Goal: Task Accomplishment & Management: Complete application form

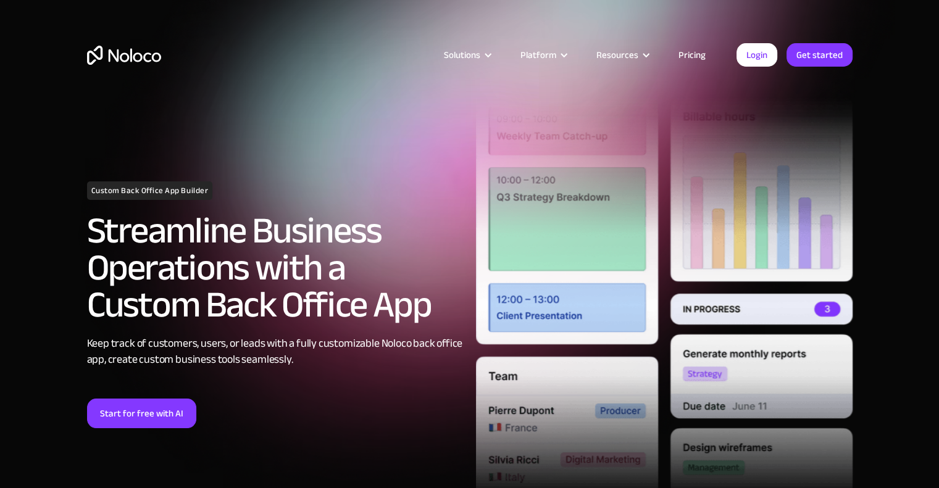
click at [811, 40] on div "Solutions Use Cases Business Types Project Management Keep track of customers, …" at bounding box center [470, 67] width 790 height 73
click at [806, 46] on link "Get started" at bounding box center [819, 54] width 66 height 23
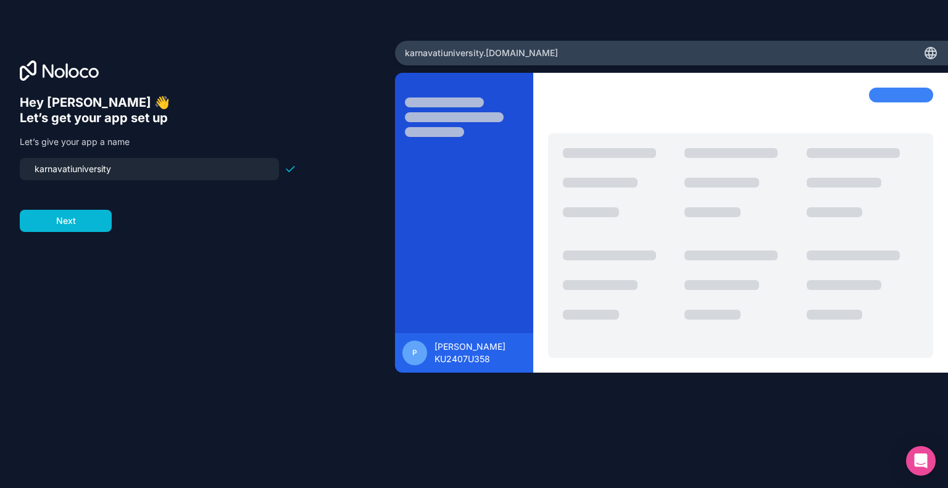
drag, startPoint x: 167, startPoint y: 172, endPoint x: 0, endPoint y: 187, distance: 167.3
click at [0, 187] on div "Hey [PERSON_NAME] 👋 Let’s get your app set up Let’s give your app a name karnav…" at bounding box center [197, 244] width 395 height 407
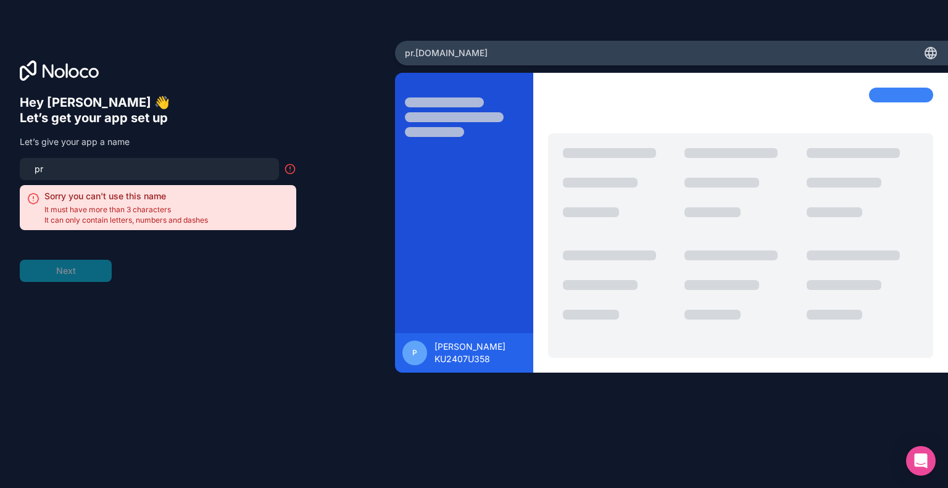
type input "p"
click at [227, 41] on div "Hey [PERSON_NAME] 👋 Let’s get your app set up Let’s give your app a name Sorry …" at bounding box center [197, 244] width 395 height 407
click at [176, 172] on input at bounding box center [149, 168] width 244 height 17
type input "j"
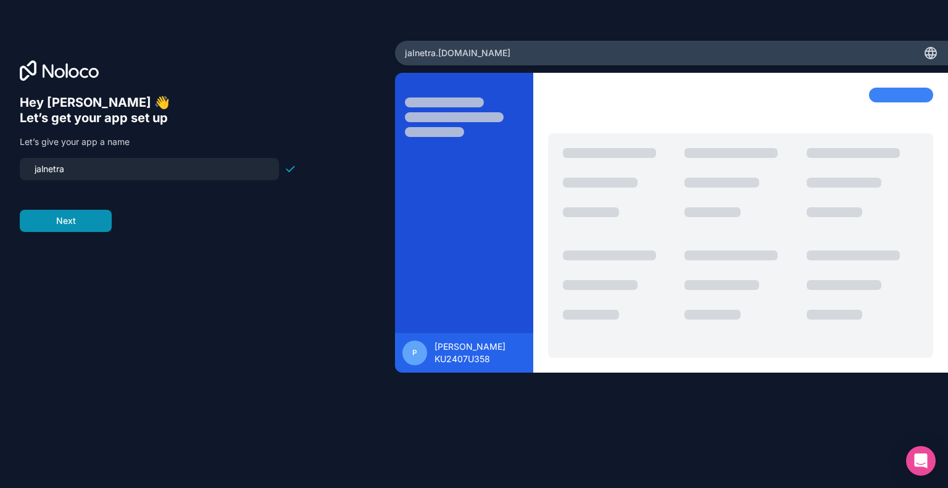
type input "jalnetra"
click at [69, 229] on button "Next" at bounding box center [66, 221] width 92 height 22
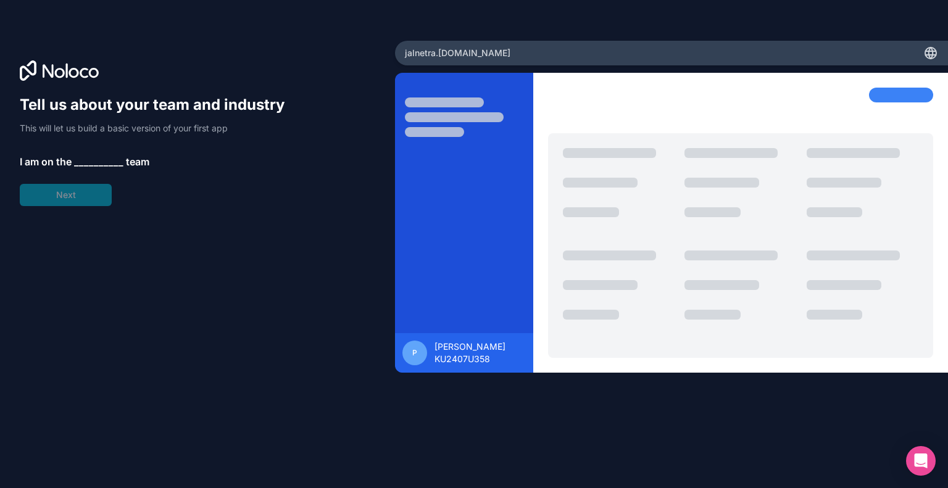
click at [99, 167] on span "__________" at bounding box center [98, 161] width 49 height 15
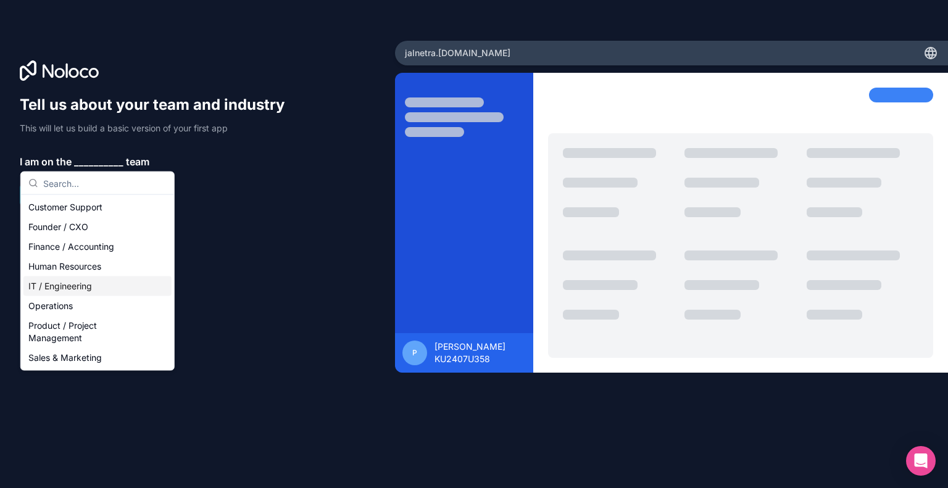
click at [86, 286] on div "IT / Engineering" at bounding box center [97, 287] width 148 height 20
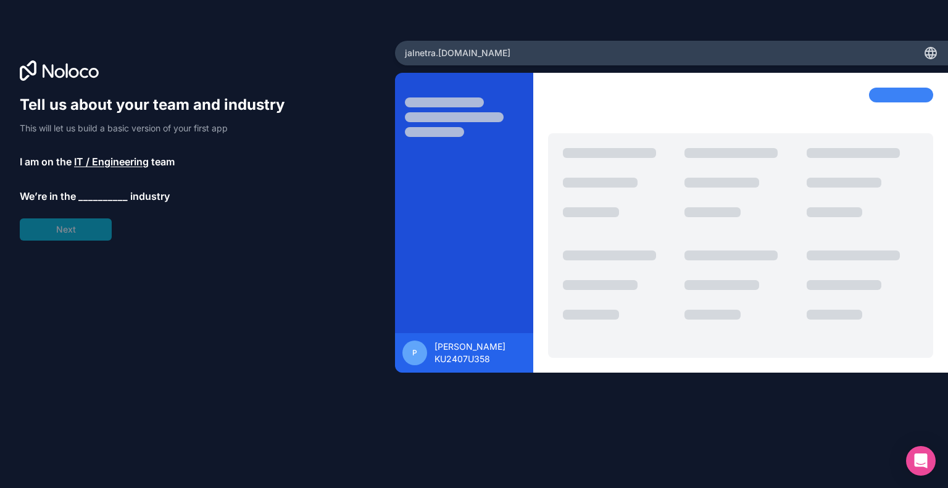
click at [88, 196] on span "__________" at bounding box center [102, 196] width 49 height 15
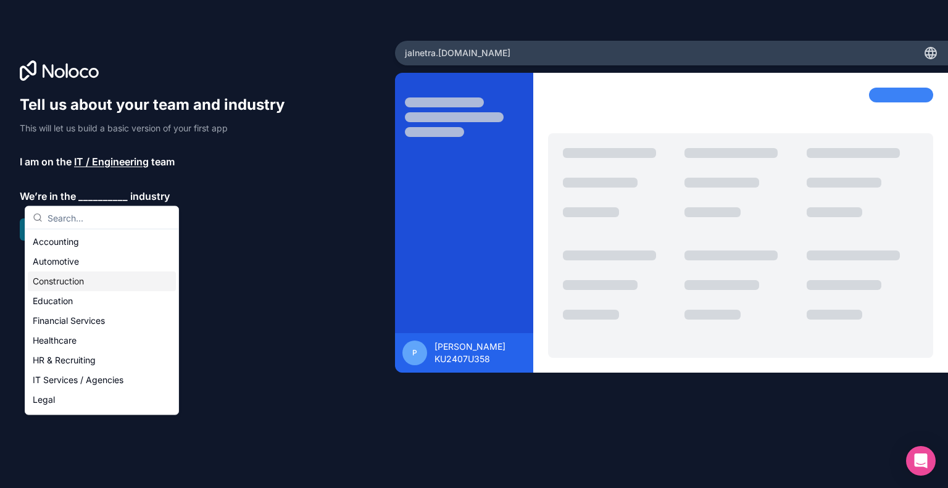
click at [133, 163] on span "IT / Engineering" at bounding box center [111, 161] width 75 height 15
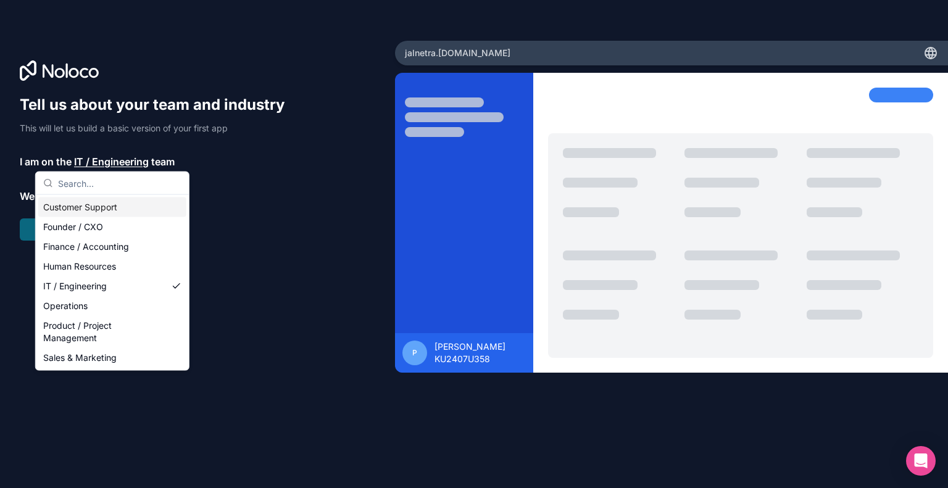
click at [252, 236] on div "Tell us about your team and industry This will let us build a basic version of …" at bounding box center [158, 168] width 277 height 146
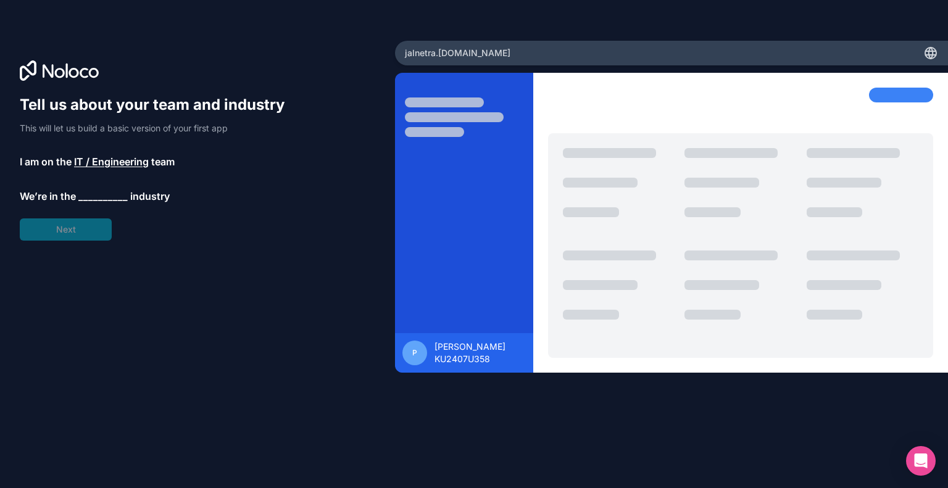
click at [101, 194] on span "__________" at bounding box center [102, 196] width 49 height 15
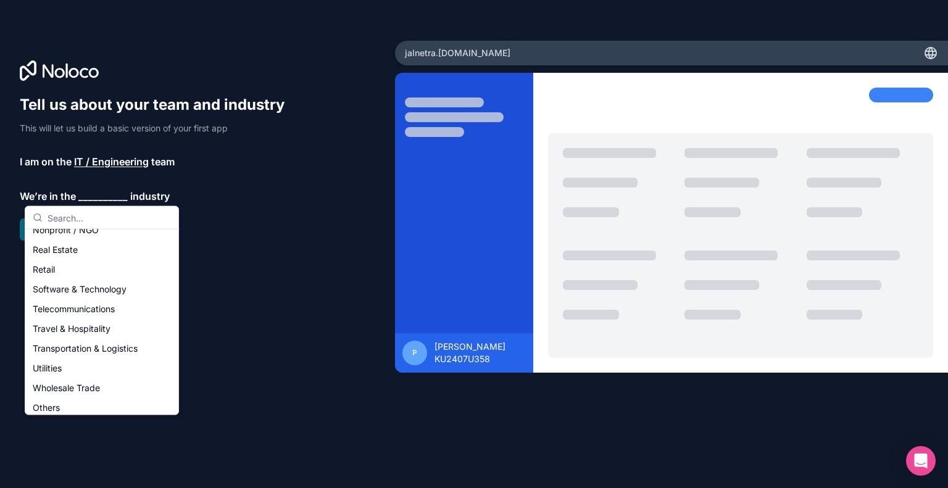
scroll to position [254, 0]
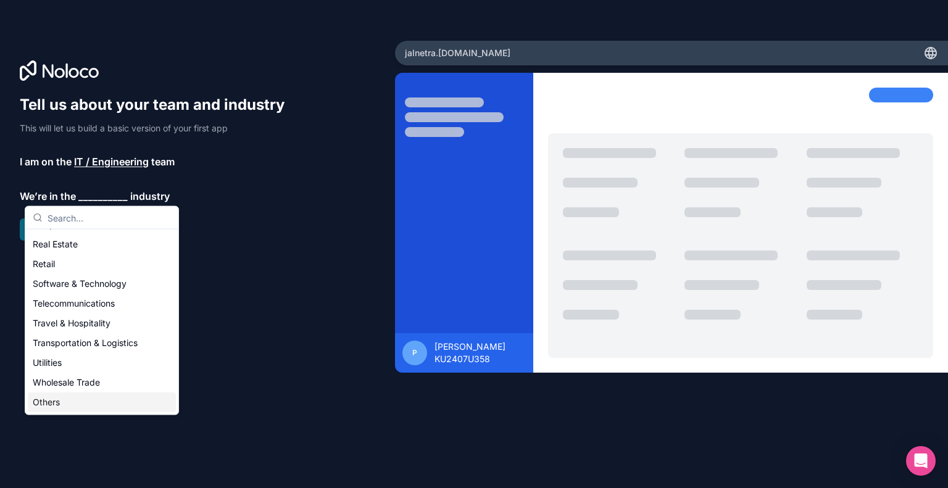
click at [125, 399] on div "Others" at bounding box center [102, 403] width 148 height 20
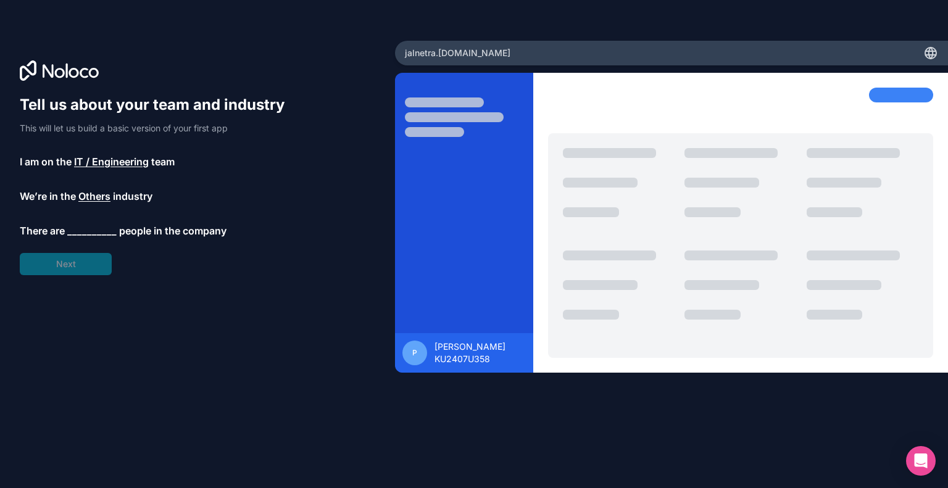
click at [94, 228] on span "__________" at bounding box center [91, 230] width 49 height 15
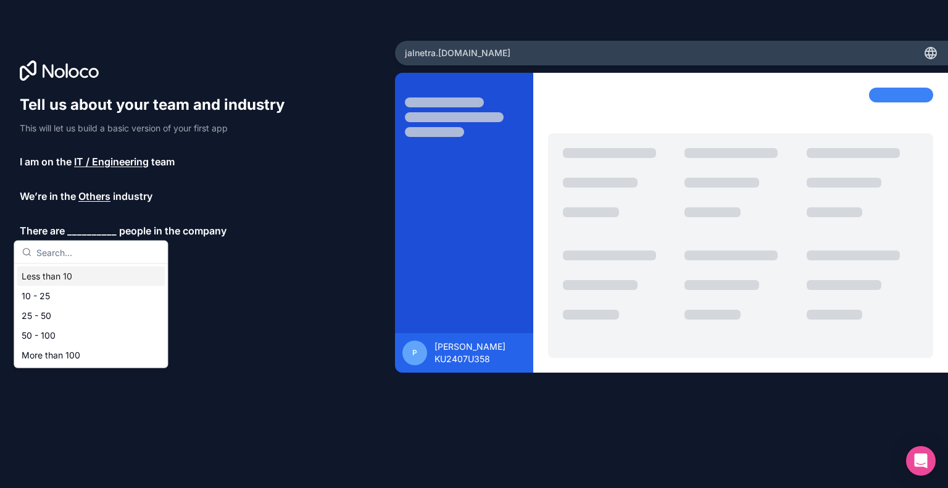
click at [90, 272] on div "Less than 10" at bounding box center [91, 277] width 148 height 20
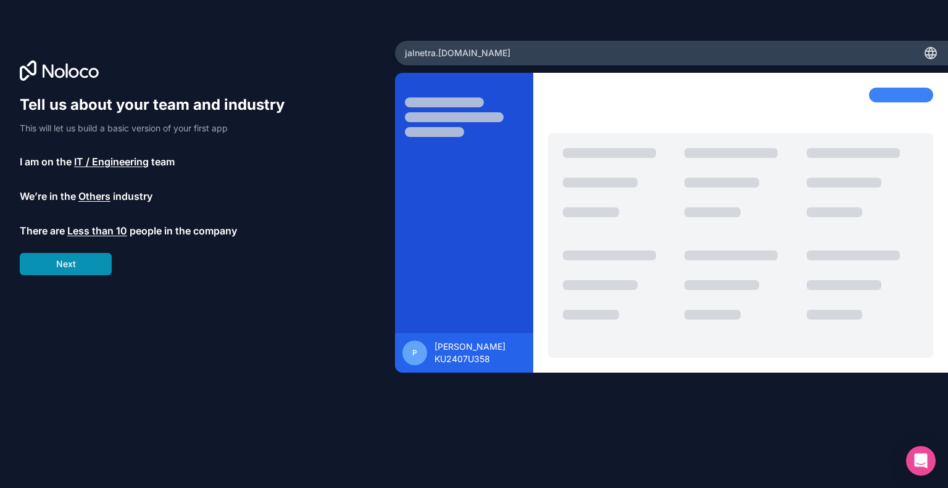
click at [88, 259] on button "Next" at bounding box center [66, 264] width 92 height 22
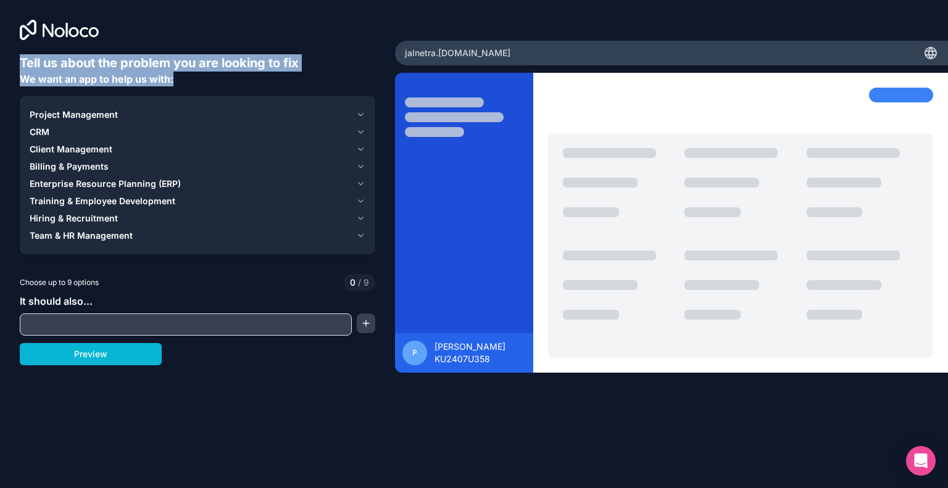
drag, startPoint x: 11, startPoint y: 64, endPoint x: 177, endPoint y: 88, distance: 167.8
click at [177, 88] on div "Tell us about the problem you are looking to fix We want an app to help us with…" at bounding box center [197, 203] width 395 height 407
click at [207, 88] on div "Tell us about the problem you are looking to fix We want an app to help us with…" at bounding box center [198, 220] width 356 height 333
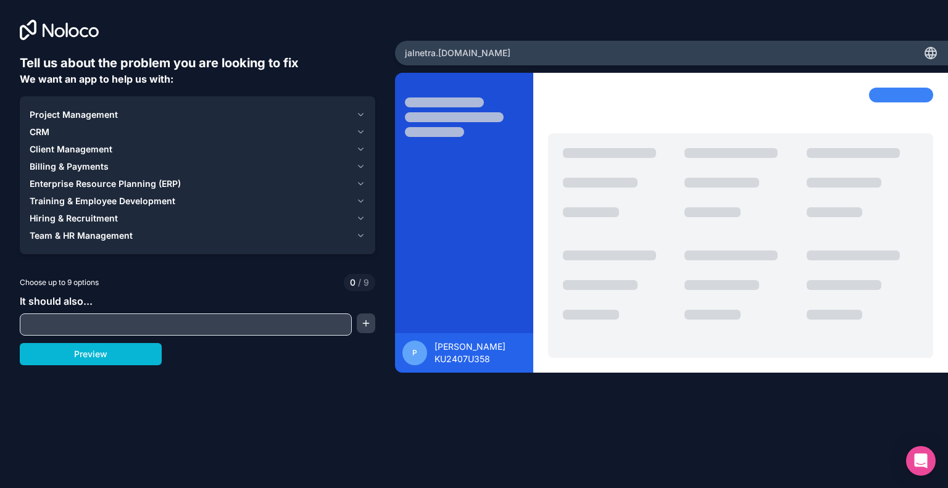
click at [42, 100] on div "Project Management CRM Client Management Billing & Payments Enterprise Resource…" at bounding box center [198, 175] width 356 height 158
click at [52, 107] on button "Project Management" at bounding box center [198, 114] width 336 height 17
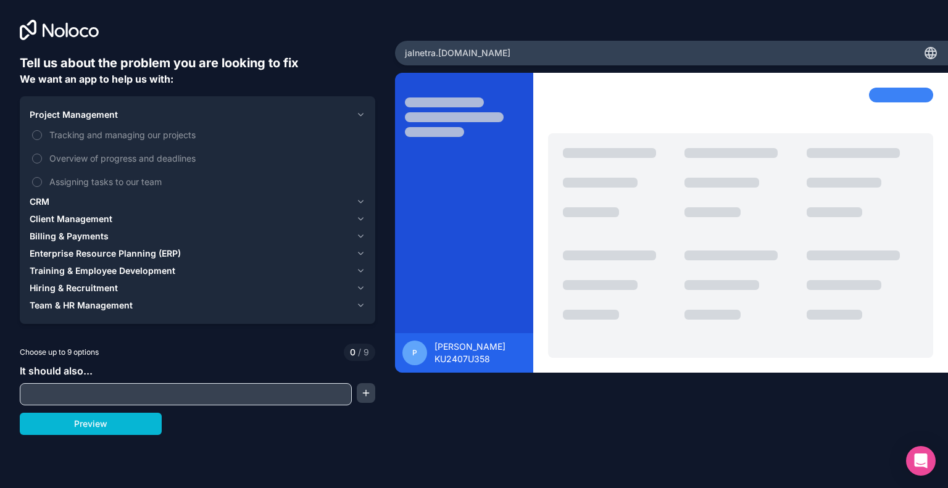
click at [52, 107] on button "Project Management" at bounding box center [198, 114] width 336 height 17
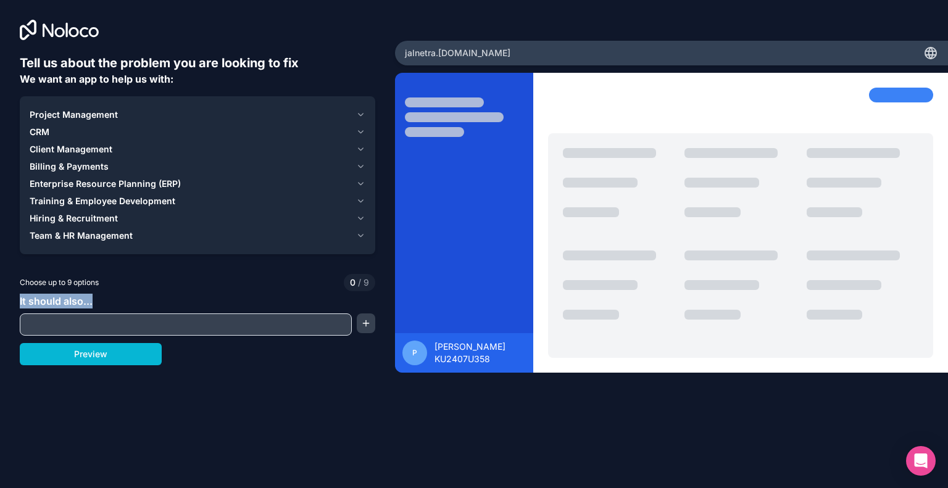
drag, startPoint x: 18, startPoint y: 304, endPoint x: 133, endPoint y: 302, distance: 115.5
click at [133, 302] on div "Tell us about the problem you are looking to fix We want an app to help us with…" at bounding box center [197, 203] width 395 height 407
click at [133, 302] on div "It should also..." at bounding box center [198, 315] width 356 height 42
click at [133, 323] on input "text" at bounding box center [186, 324] width 326 height 17
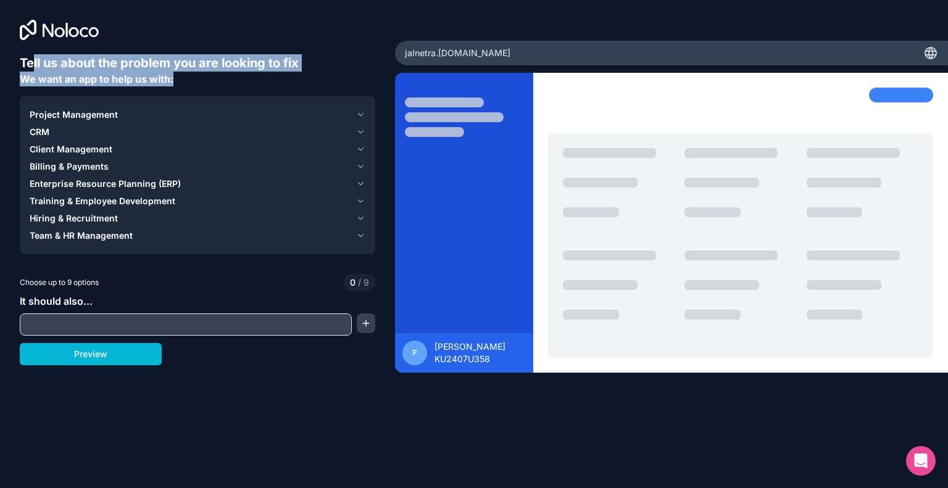
drag, startPoint x: 33, startPoint y: 64, endPoint x: 190, endPoint y: 86, distance: 159.0
click at [190, 86] on div "Tell us about the problem you are looking to fix We want an app to help us with…" at bounding box center [198, 220] width 356 height 333
click at [116, 352] on button "Preview" at bounding box center [91, 354] width 142 height 22
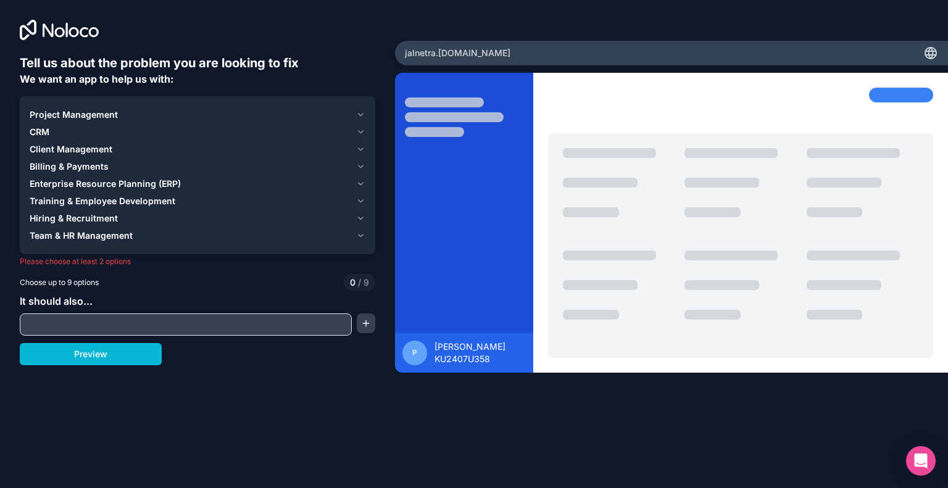
click at [22, 64] on h6 "Tell us about the problem you are looking to fix" at bounding box center [198, 62] width 356 height 17
click at [77, 321] on input "text" at bounding box center [186, 324] width 326 height 17
type input "prototype making"
click at [61, 119] on span "Project Management" at bounding box center [74, 115] width 88 height 12
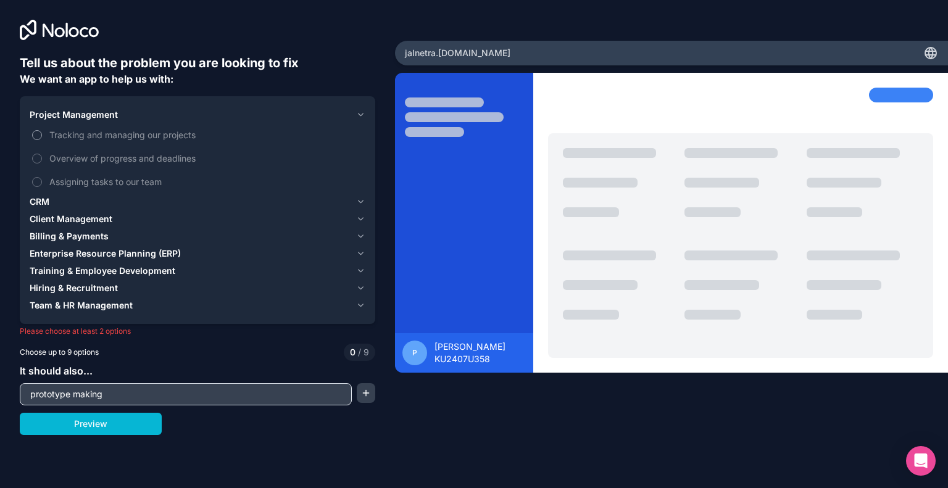
click at [35, 131] on button "Tracking and managing our projects" at bounding box center [37, 135] width 10 height 10
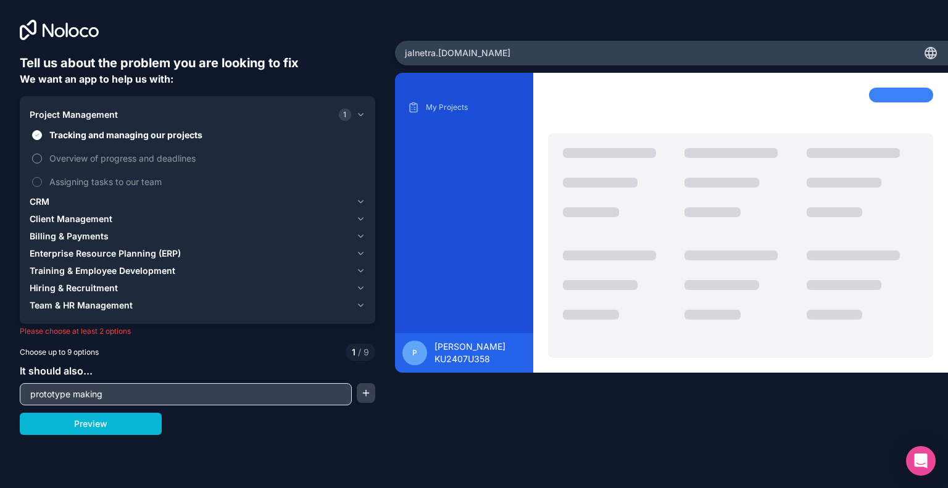
click at [35, 159] on button "Overview of progress and deadlines" at bounding box center [37, 159] width 10 height 10
click at [40, 177] on label "Assigning tasks to our team" at bounding box center [198, 181] width 336 height 23
click at [40, 177] on button "Assigning tasks to our team" at bounding box center [37, 182] width 10 height 10
click at [65, 199] on div "CRM" at bounding box center [191, 202] width 322 height 12
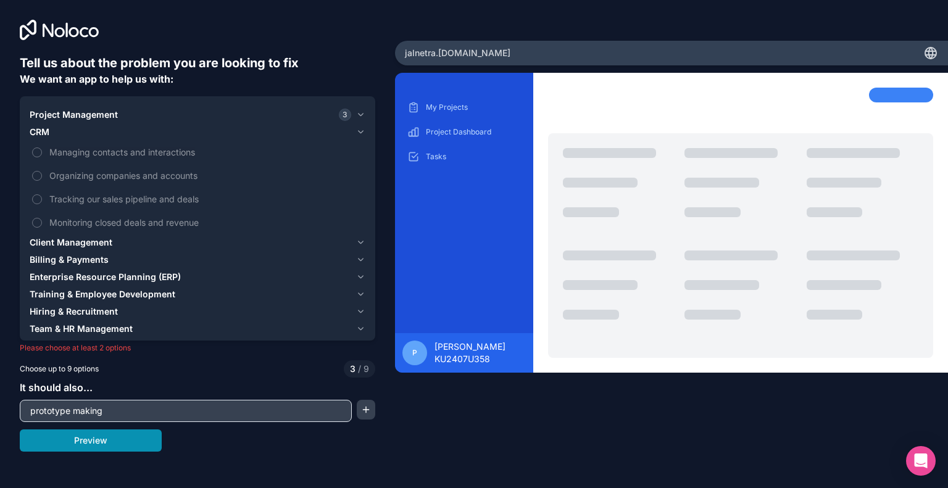
click at [94, 438] on button "Preview" at bounding box center [91, 441] width 142 height 22
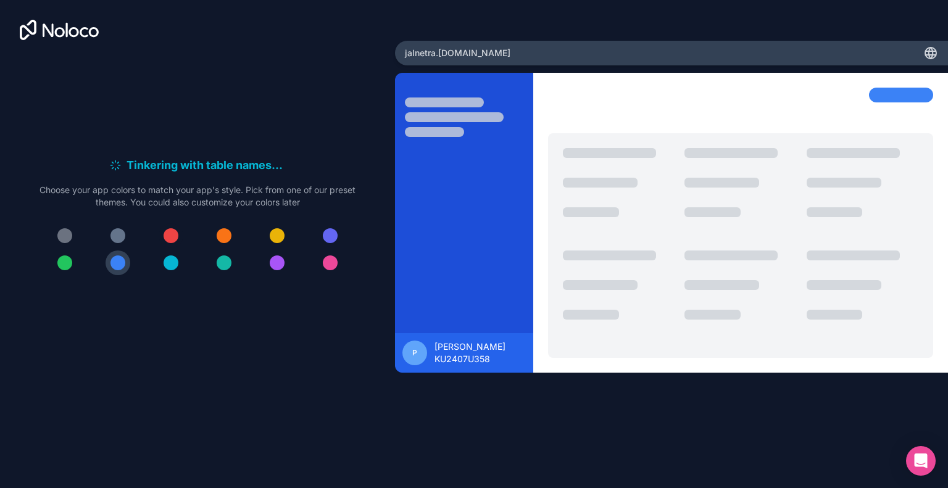
click at [169, 230] on div at bounding box center [171, 235] width 15 height 15
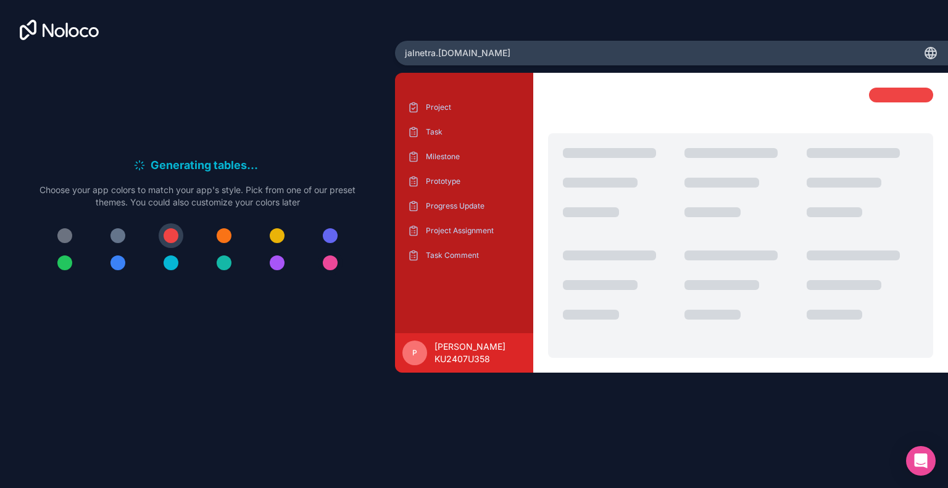
click at [326, 256] on div at bounding box center [330, 263] width 15 height 15
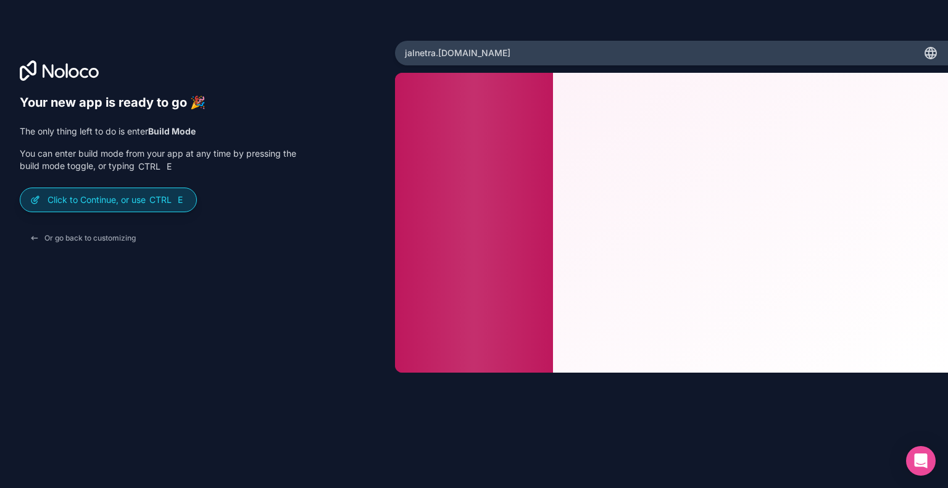
click at [96, 196] on p "Click to Continue, or use Ctrl E" at bounding box center [117, 200] width 139 height 12
click at [124, 194] on p "Click to Continue, or use Ctrl E" at bounding box center [117, 200] width 139 height 12
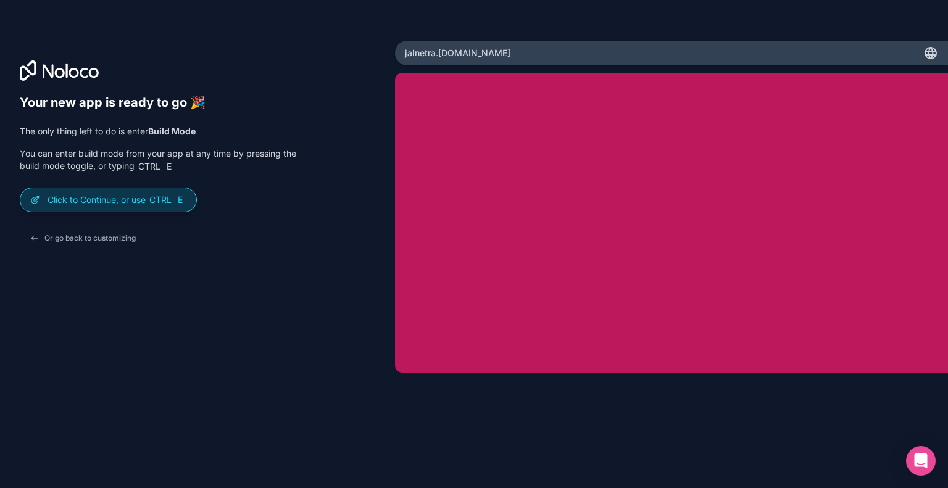
click at [121, 196] on p "Click to Continue, or use Ctrl E" at bounding box center [117, 200] width 139 height 12
